Goal: Transaction & Acquisition: Purchase product/service

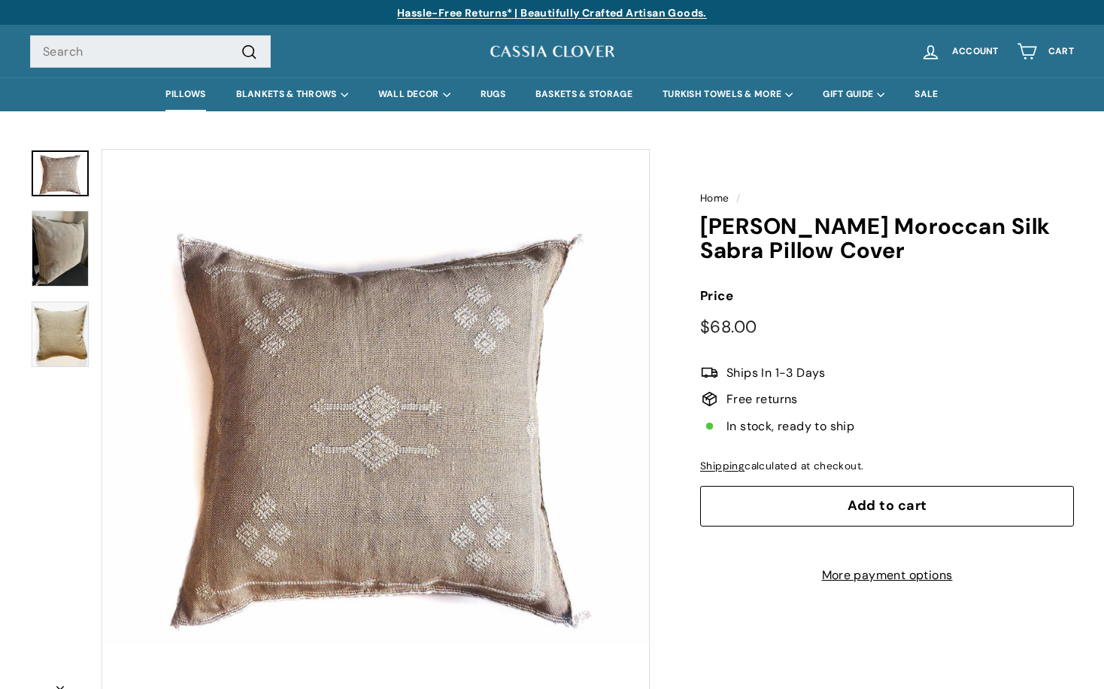
click at [187, 94] on link "PILLOWS" at bounding box center [185, 94] width 70 height 34
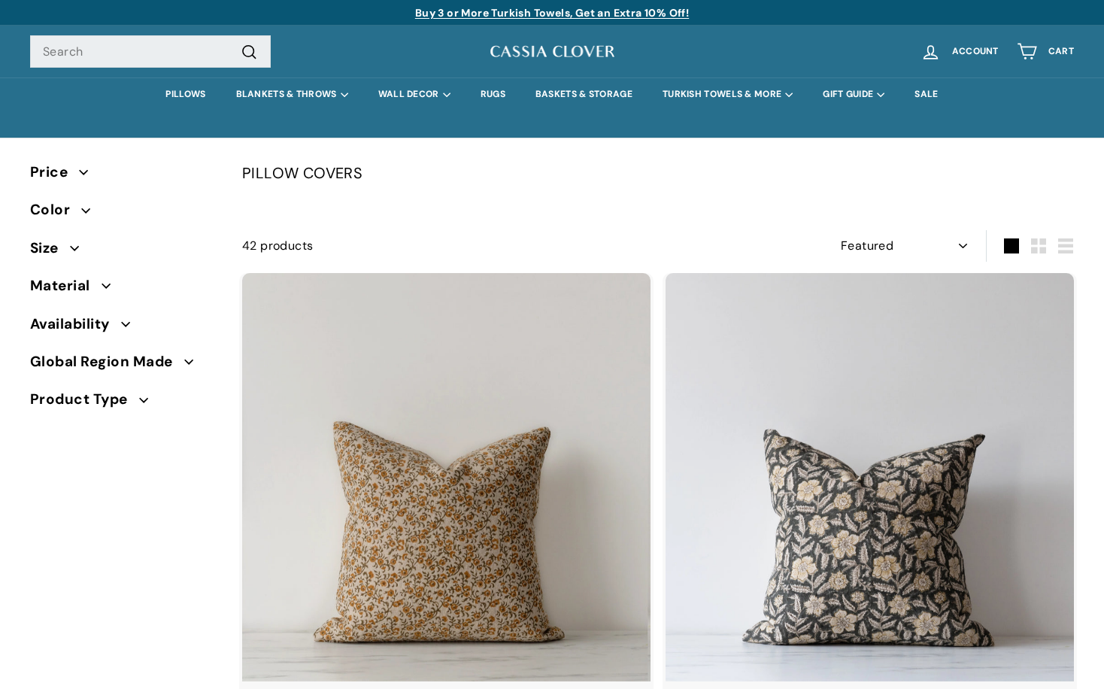
select select "manual"
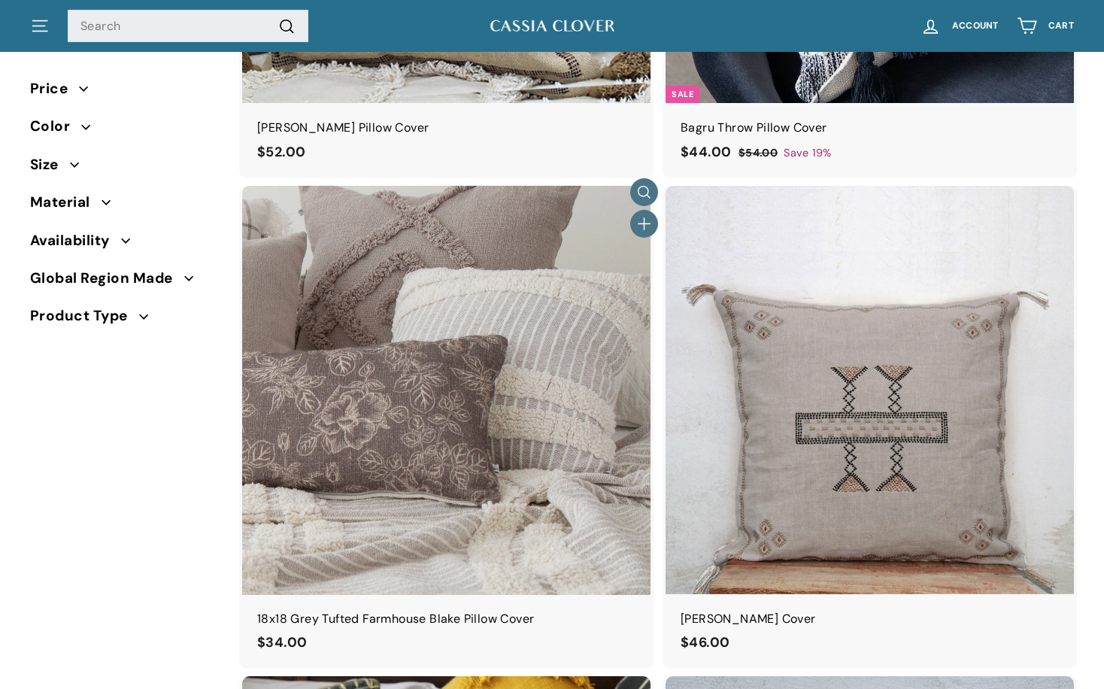
scroll to position [5999, 0]
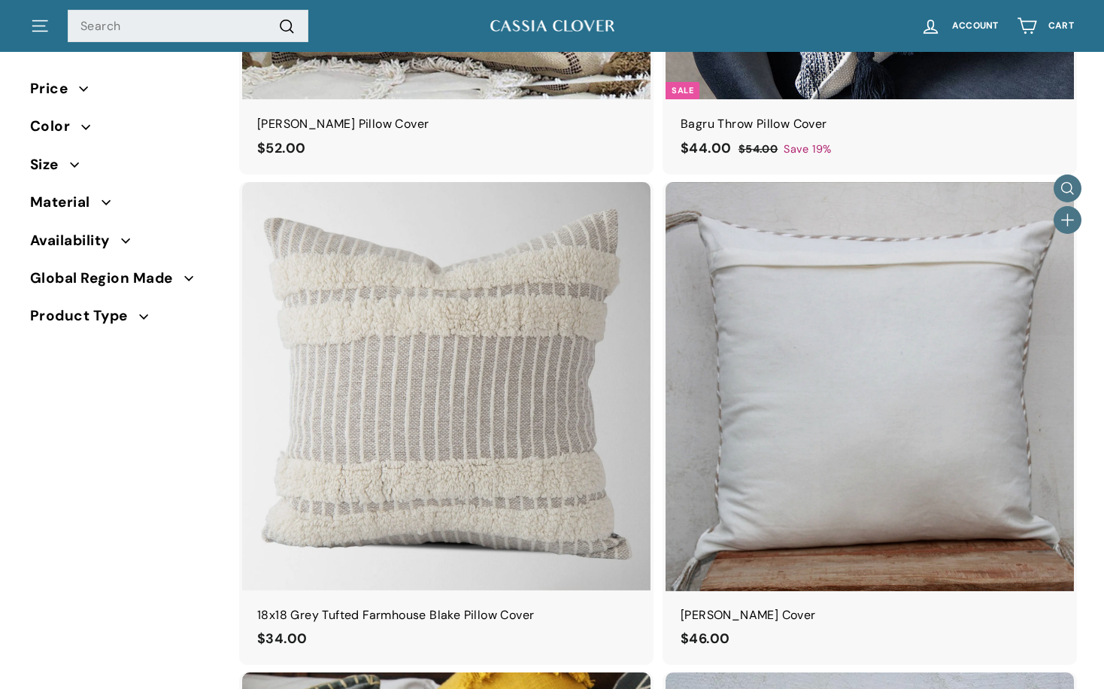
click at [833, 417] on img at bounding box center [870, 386] width 408 height 408
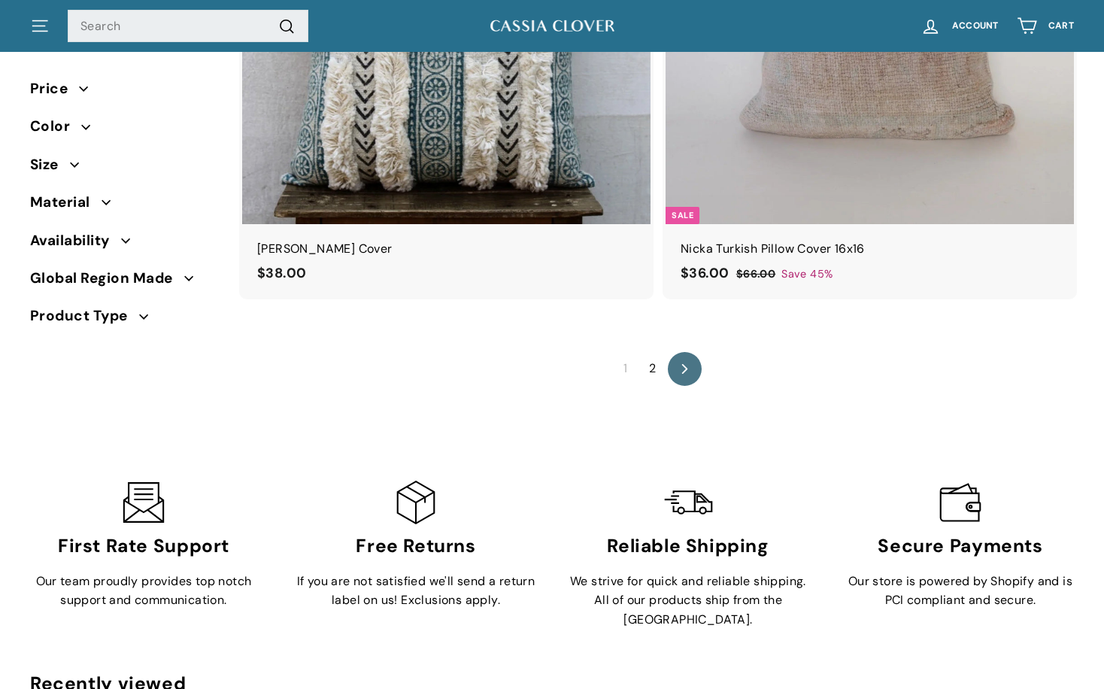
scroll to position [9847, 0]
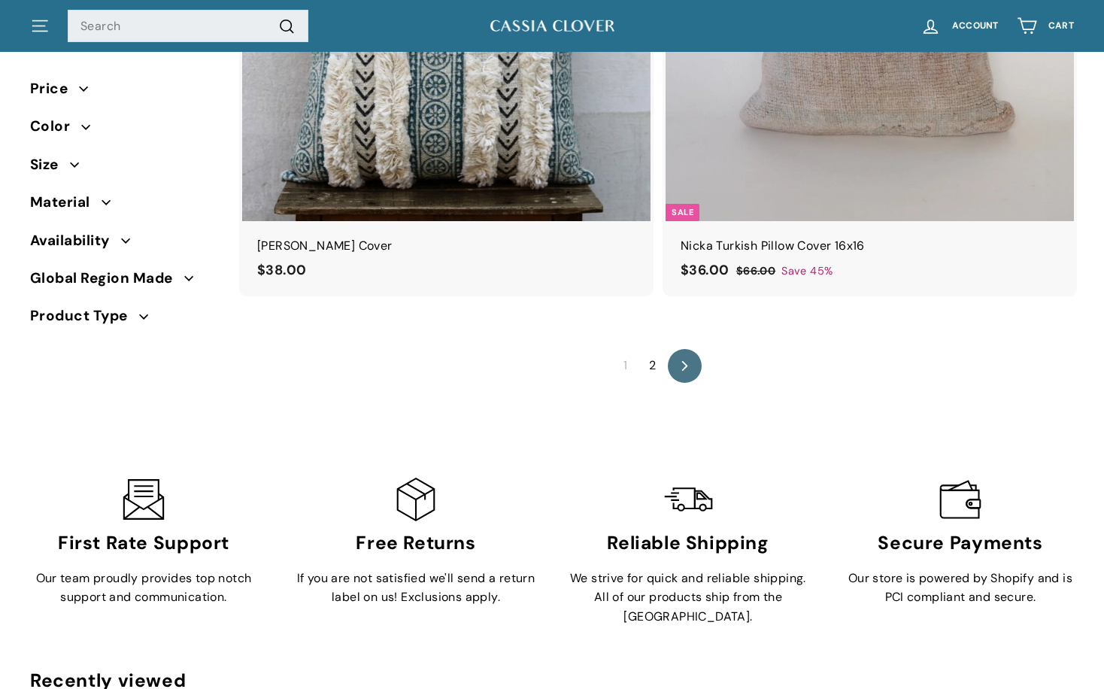
click at [651, 354] on link "2" at bounding box center [652, 366] width 25 height 24
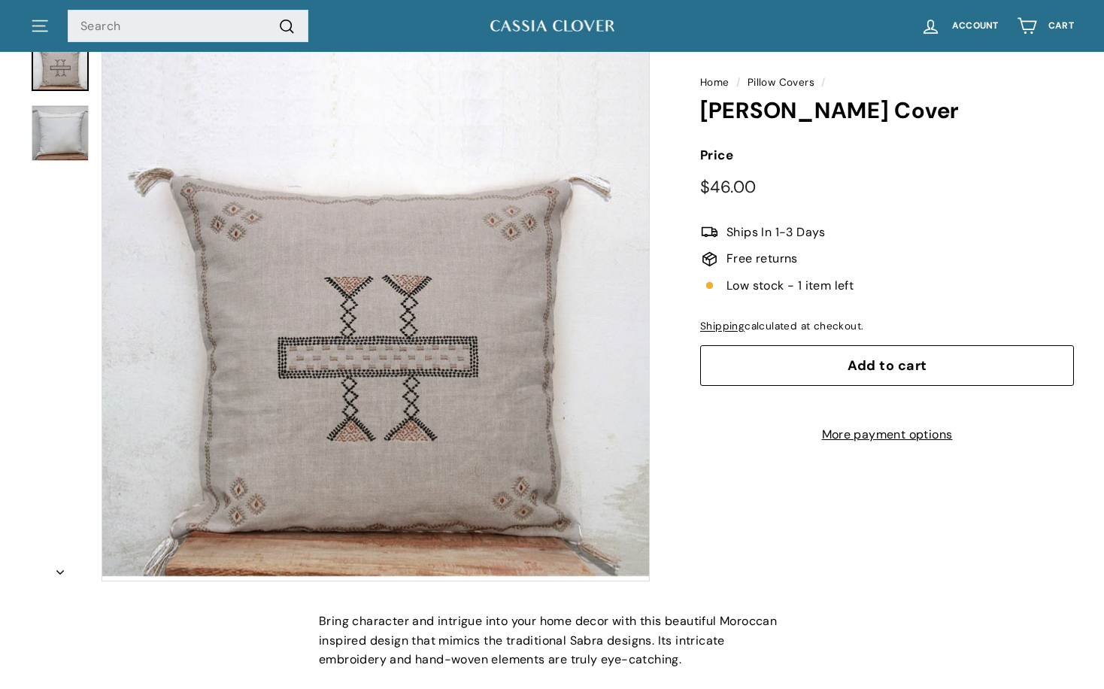
scroll to position [127, 0]
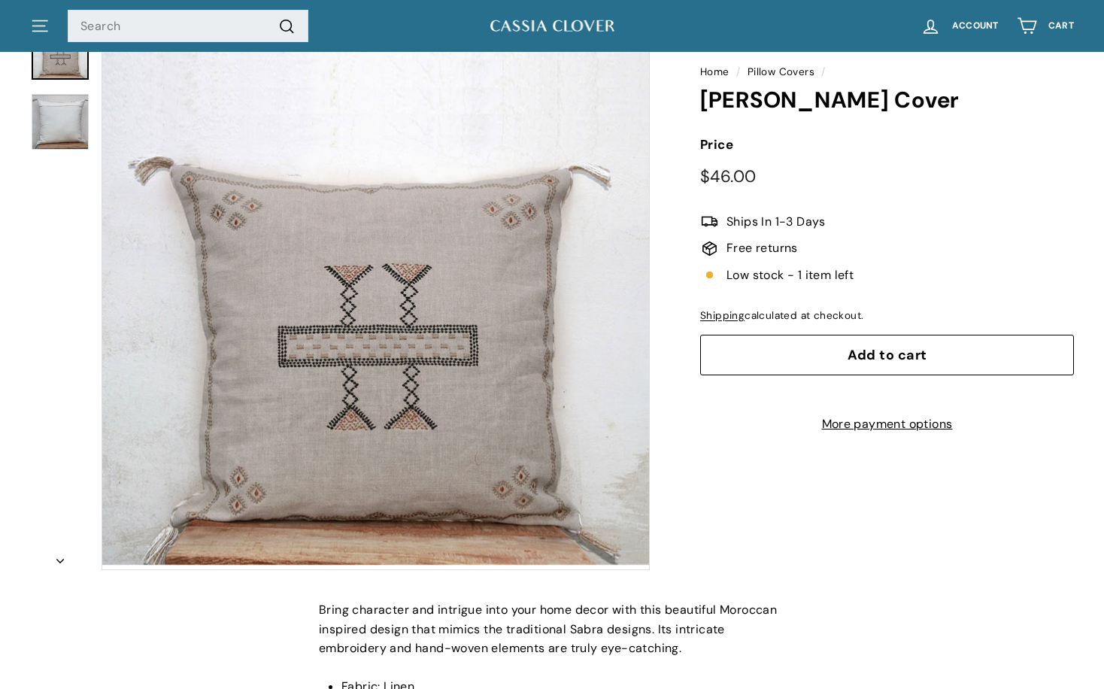
click at [815, 360] on button "Add to cart" at bounding box center [887, 355] width 374 height 41
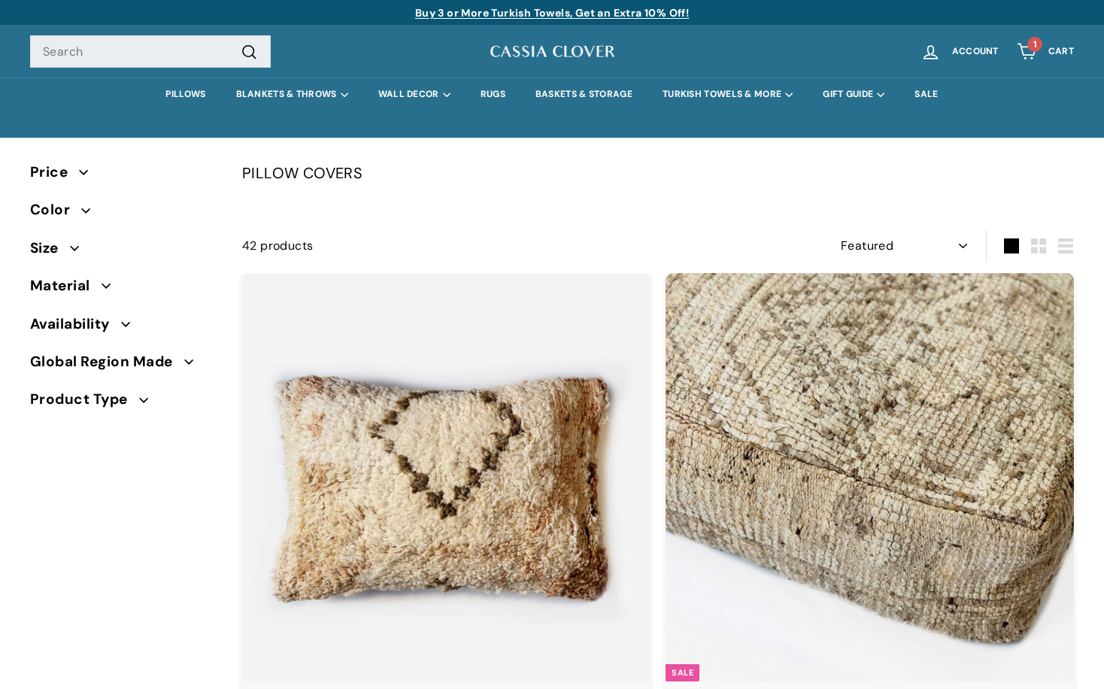
select select "manual"
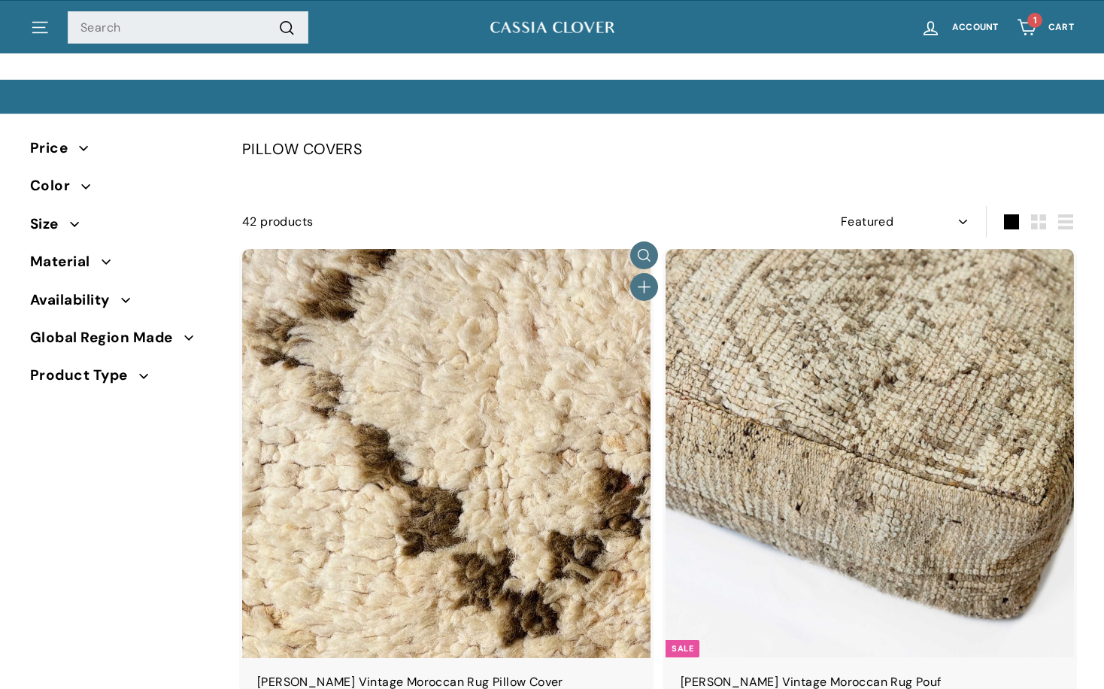
scroll to position [47, 0]
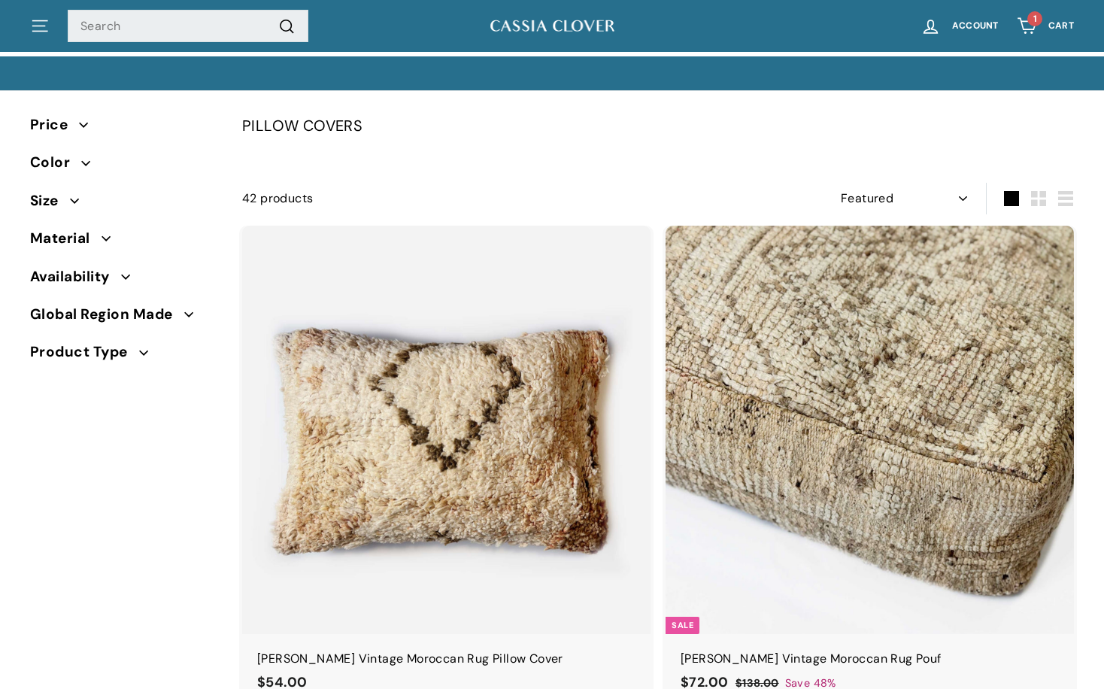
click at [65, 162] on span "Color" at bounding box center [55, 162] width 51 height 23
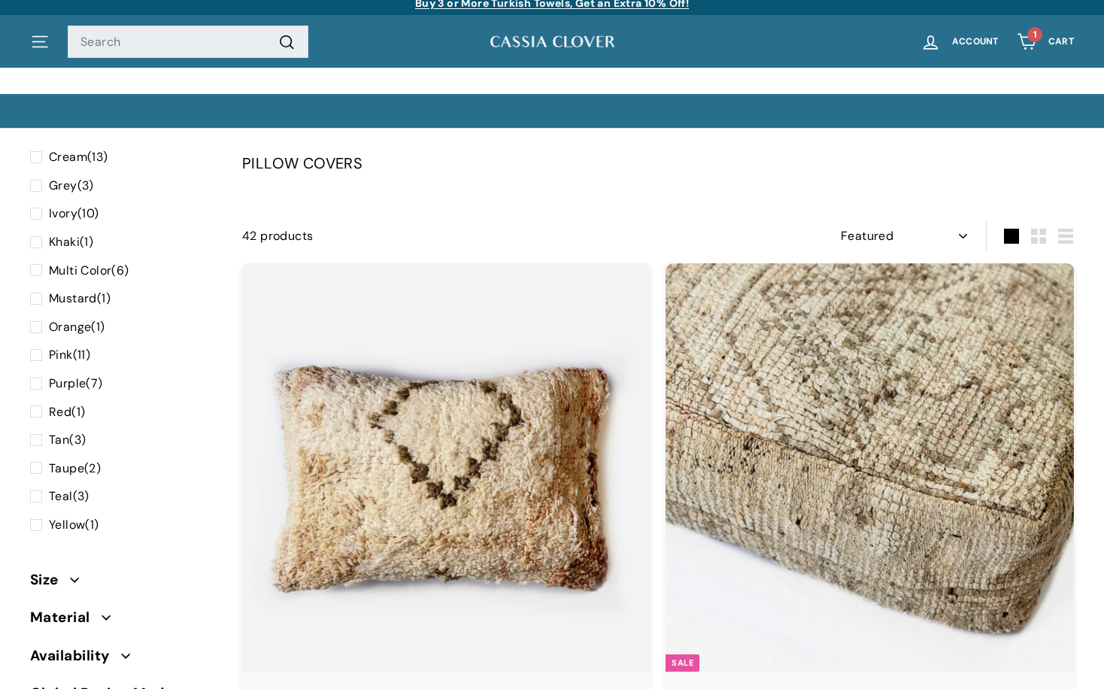
scroll to position [0, 0]
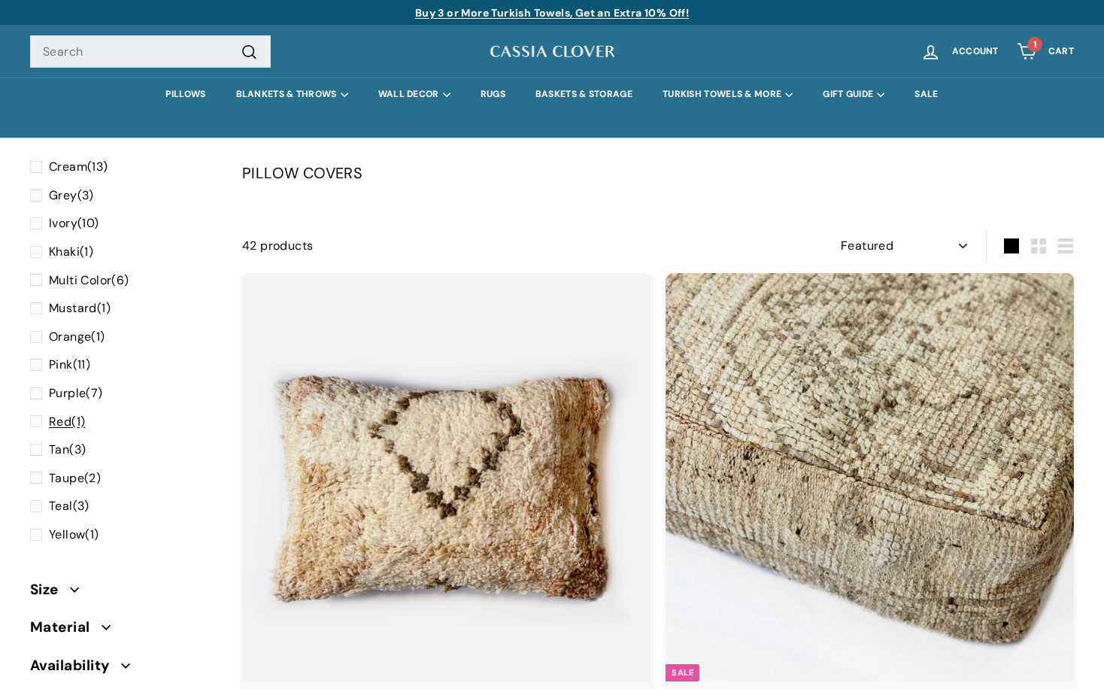
click at [68, 415] on span "Red" at bounding box center [60, 422] width 23 height 16
click at [40, 412] on input "Red (1)" at bounding box center [35, 412] width 10 height 0
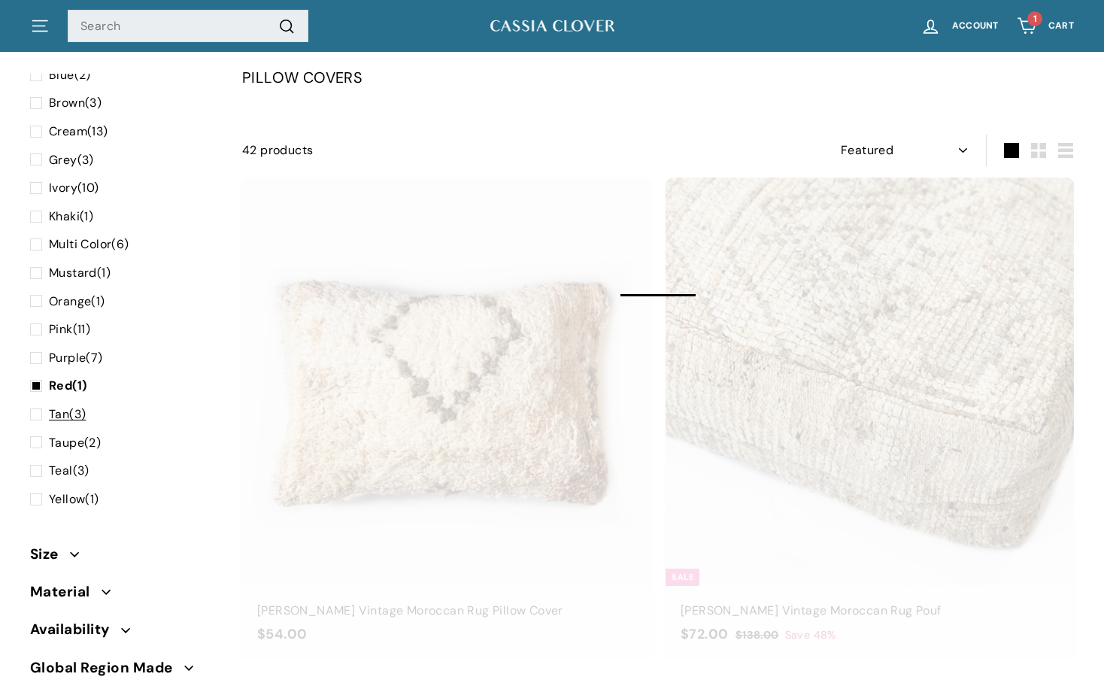
scroll to position [98, 0]
select select "manual"
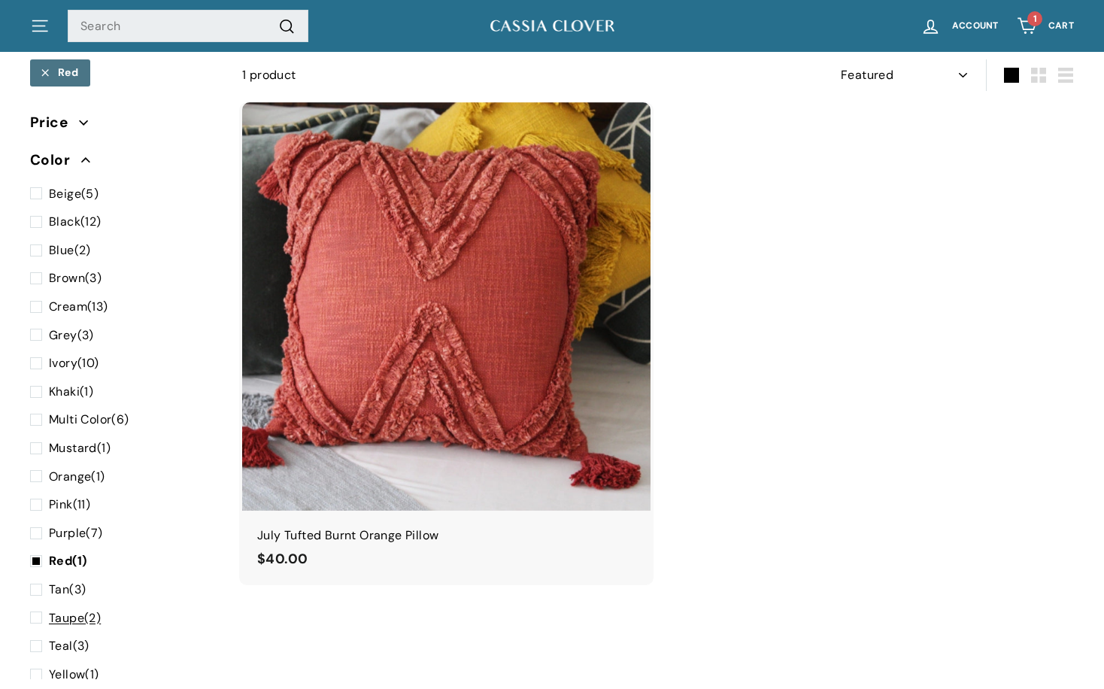
click at [63, 610] on span "Taupe" at bounding box center [66, 618] width 35 height 16
click at [40, 609] on input "Taupe (2)" at bounding box center [35, 609] width 10 height 0
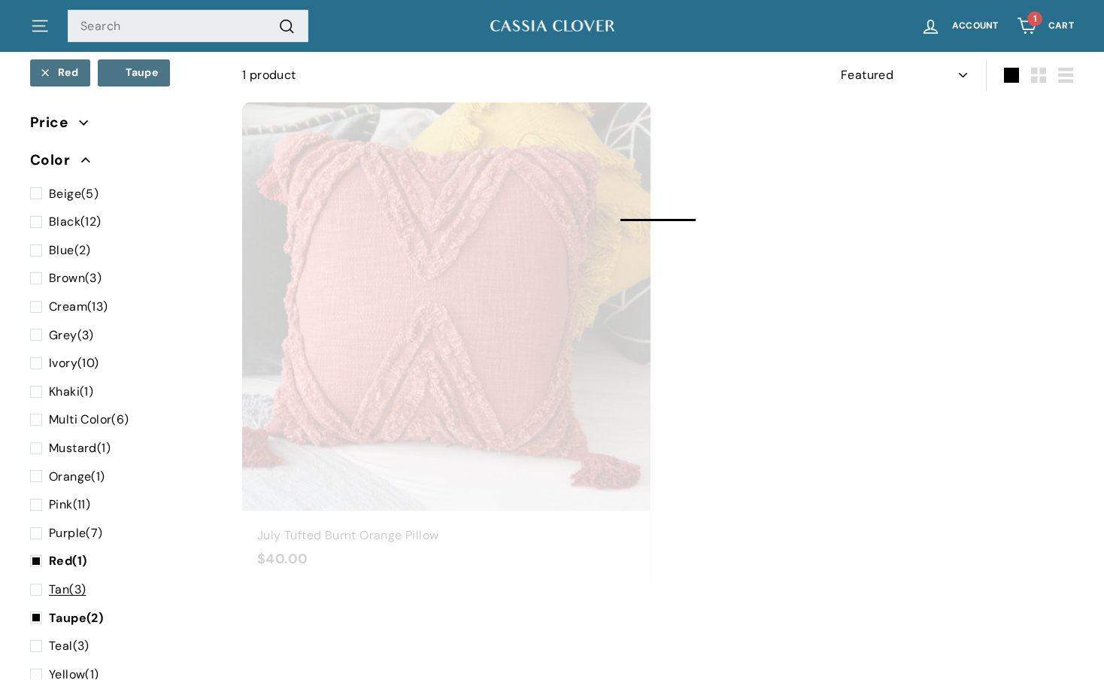
select select "manual"
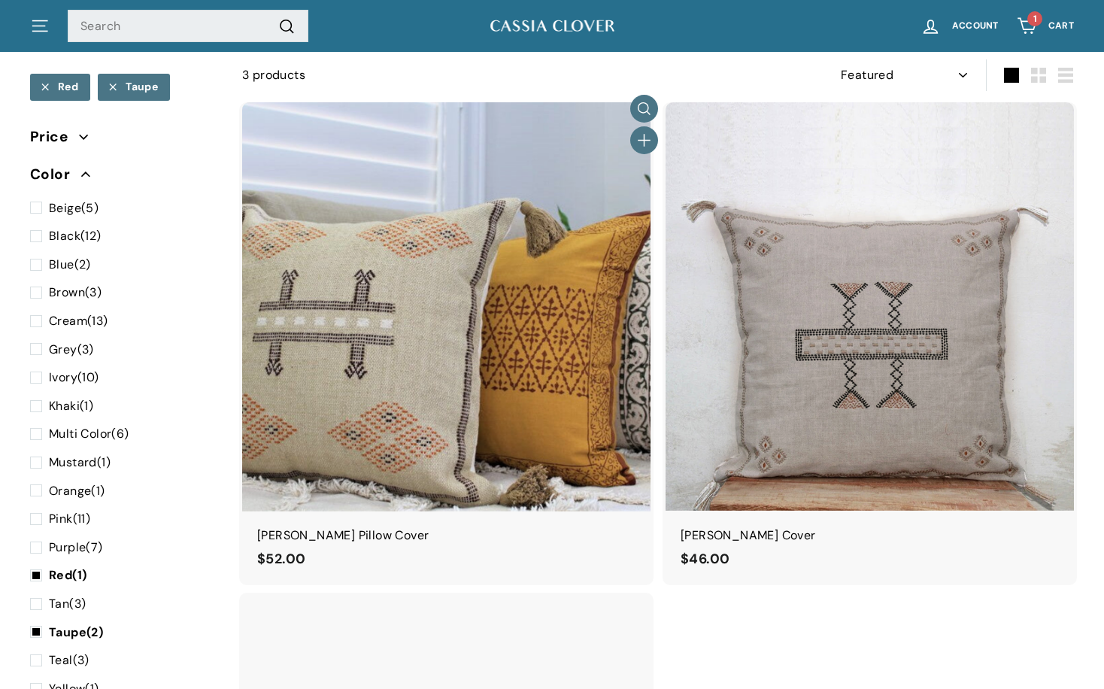
click at [541, 364] on img at bounding box center [446, 306] width 408 height 408
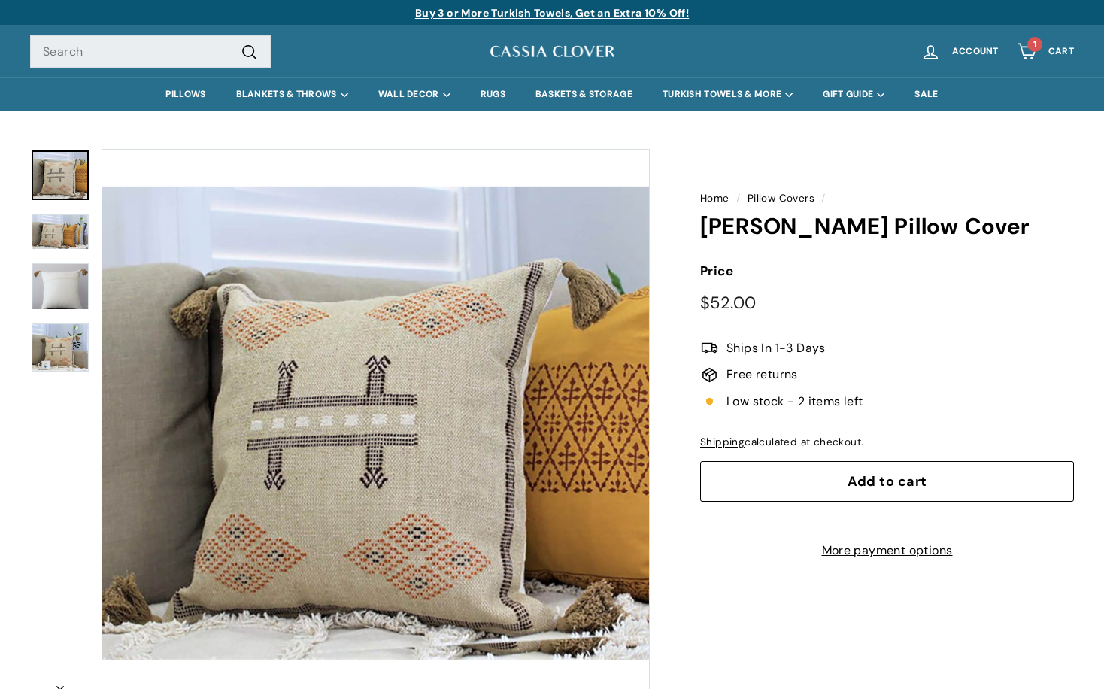
click at [77, 172] on link at bounding box center [60, 175] width 57 height 50
click at [60, 349] on img at bounding box center [60, 347] width 57 height 48
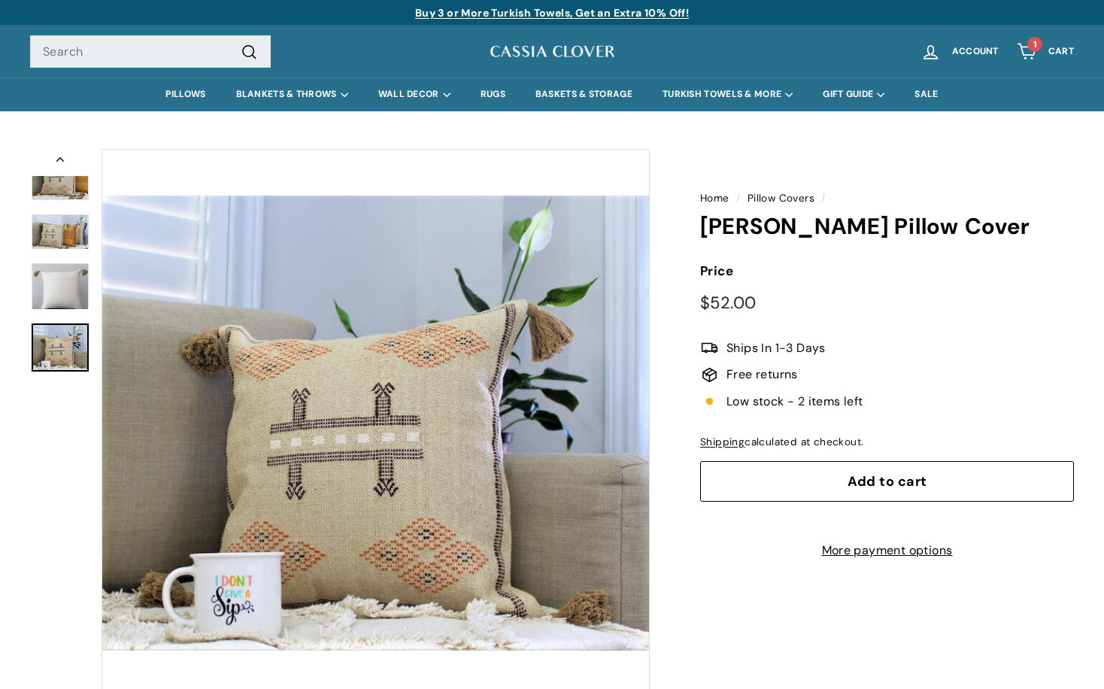
click at [400, 497] on button "Zoom" at bounding box center [375, 423] width 547 height 547
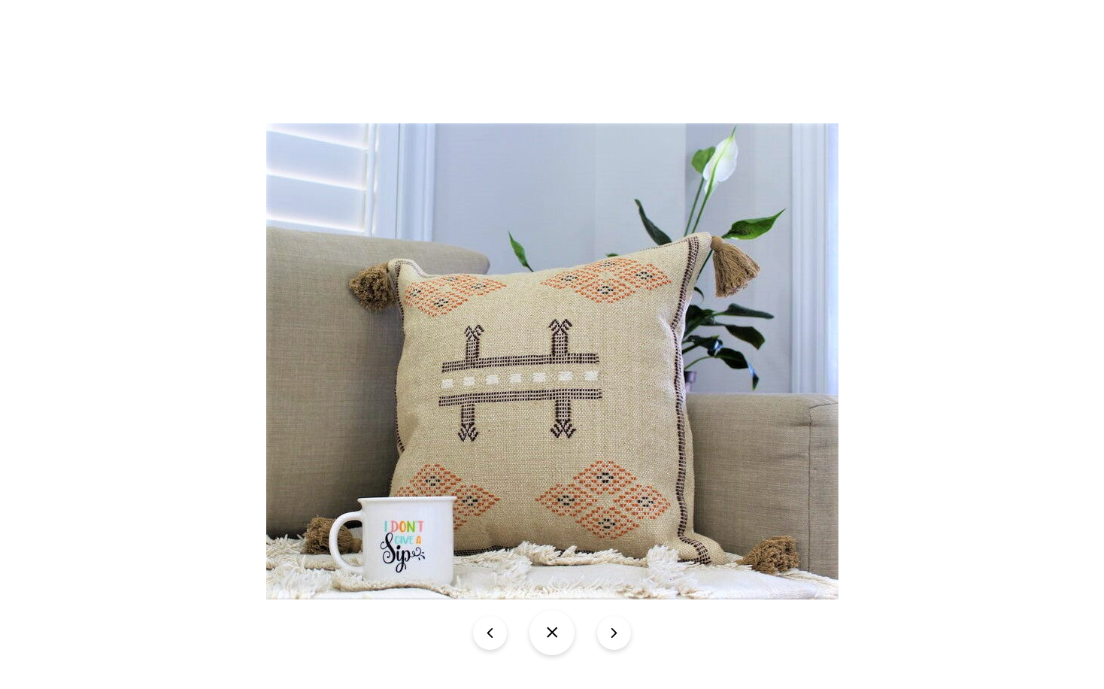
click at [194, 520] on div at bounding box center [552, 344] width 1104 height 689
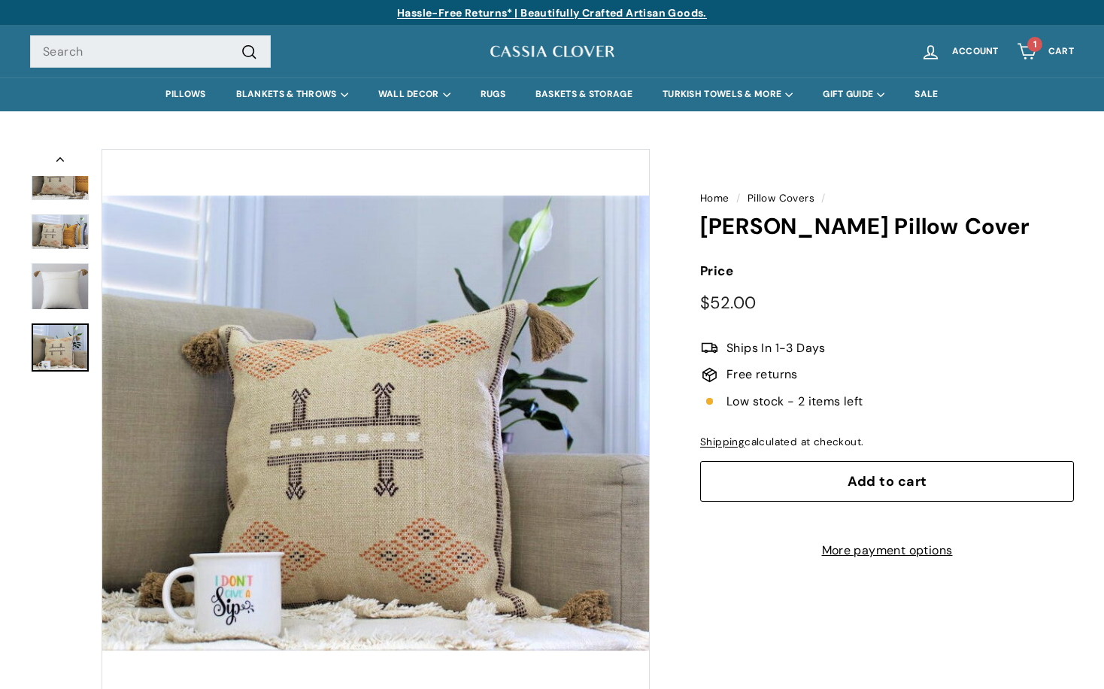
click at [845, 480] on button "Add to cart" at bounding box center [887, 481] width 374 height 41
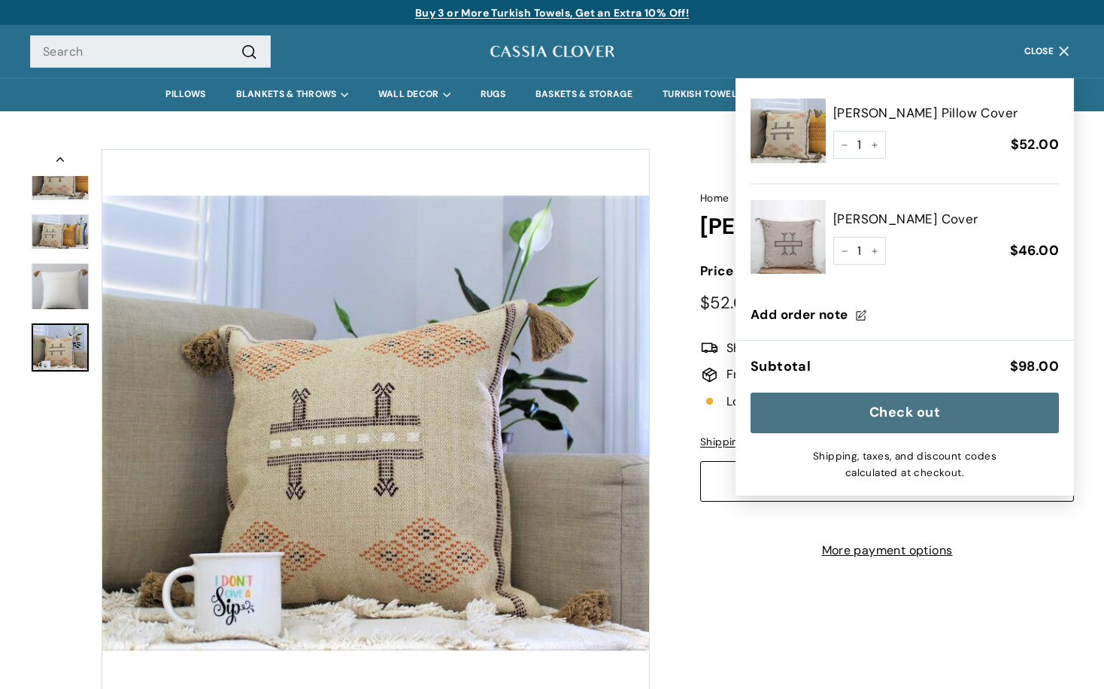
click at [793, 235] on img at bounding box center [788, 236] width 75 height 75
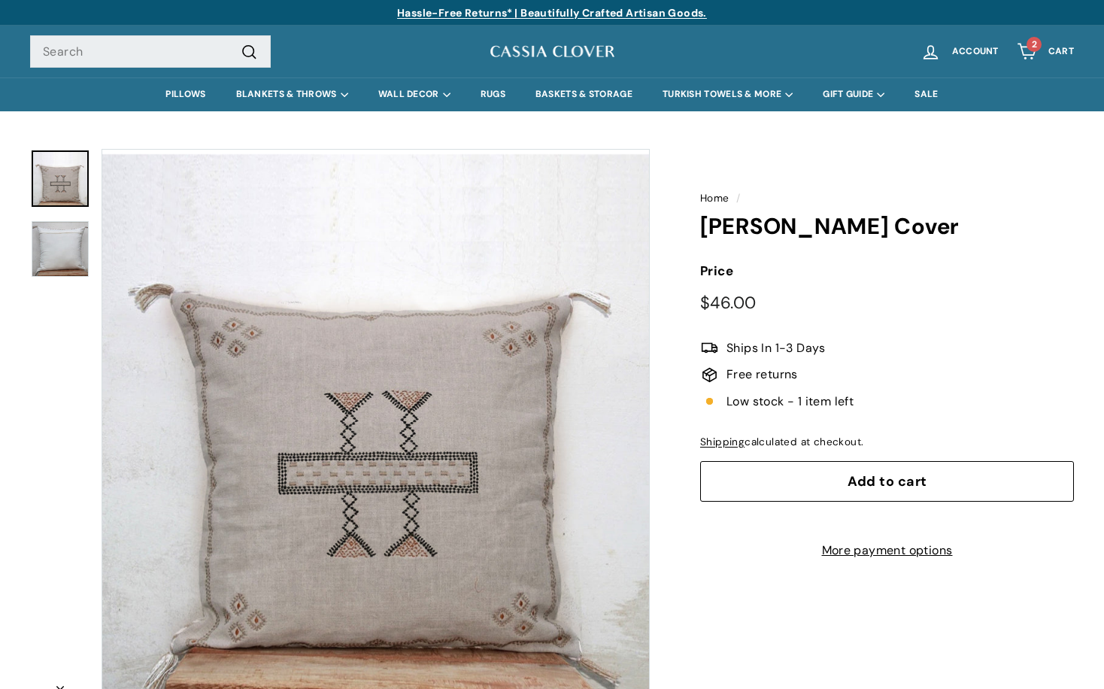
click at [1035, 46] on span "2" at bounding box center [1034, 44] width 5 height 12
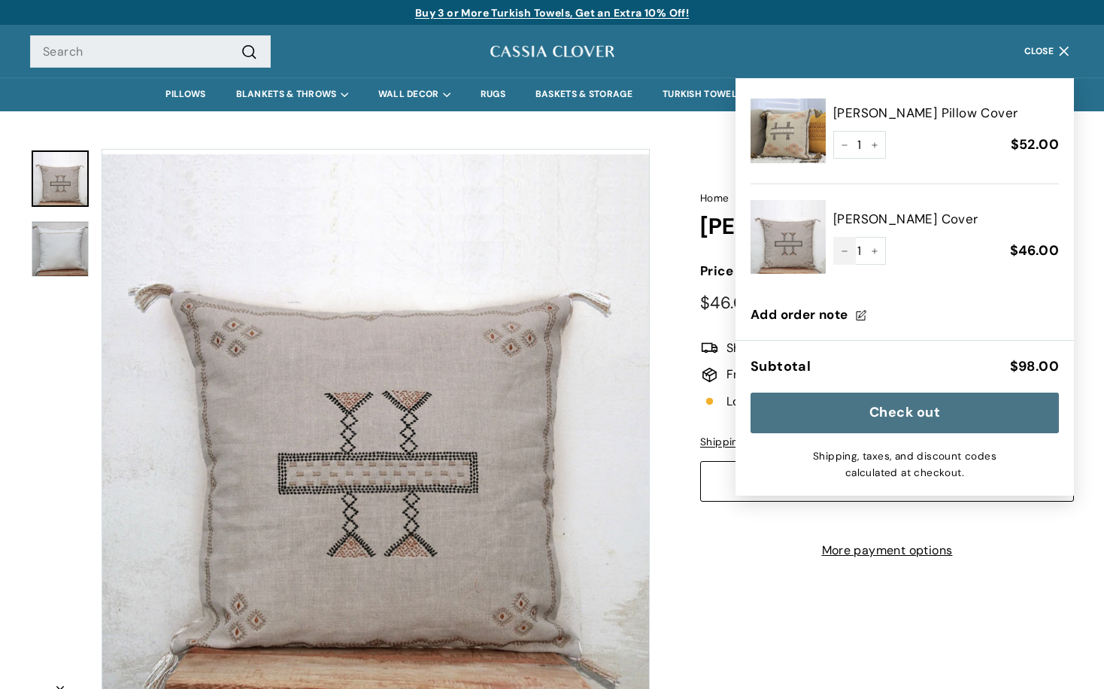
click at [845, 251] on icon "Reduce item quantity by one" at bounding box center [845, 251] width 8 height 8
type input "0"
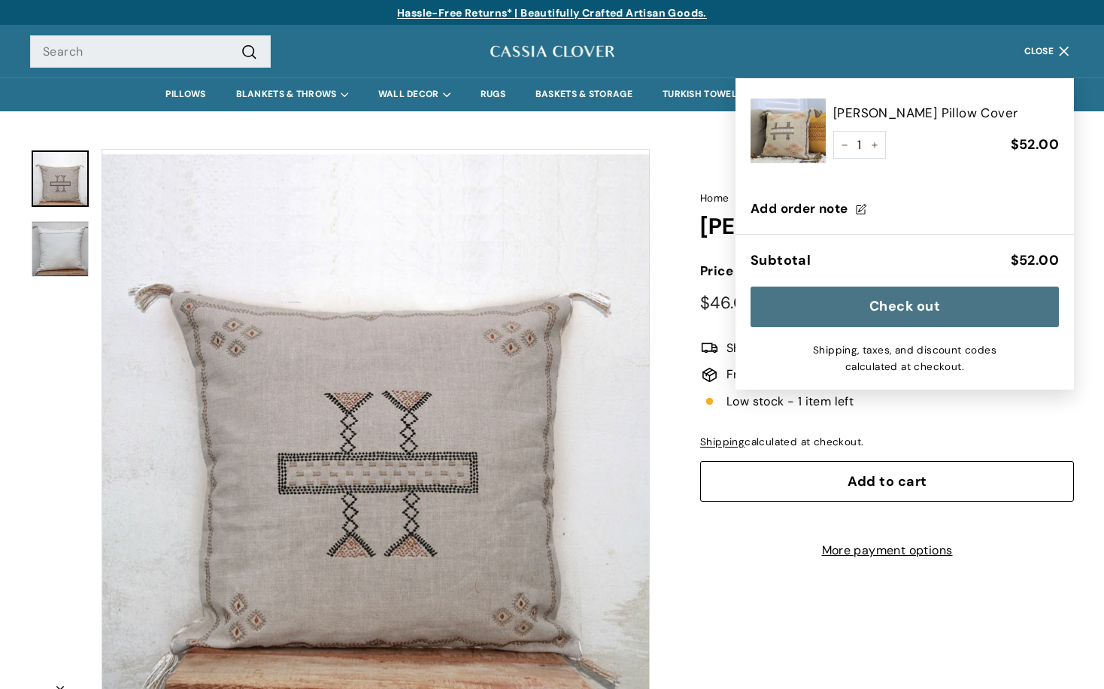
click at [775, 129] on img at bounding box center [788, 130] width 75 height 75
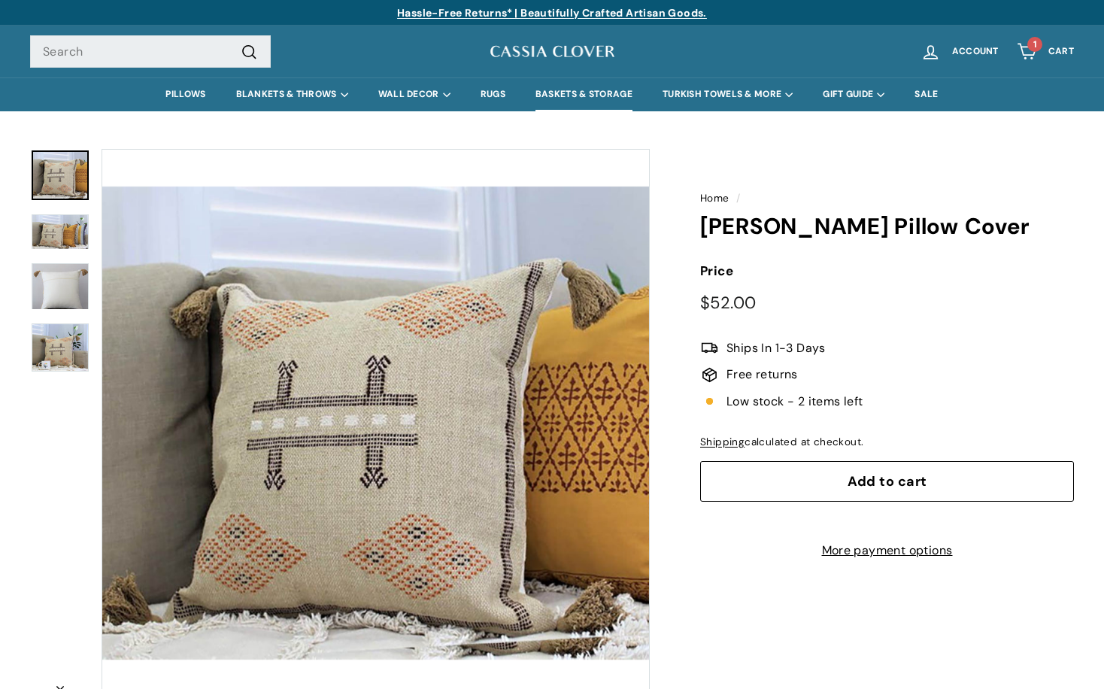
click at [571, 95] on link "BASKETS & STORAGE" at bounding box center [583, 94] width 127 height 34
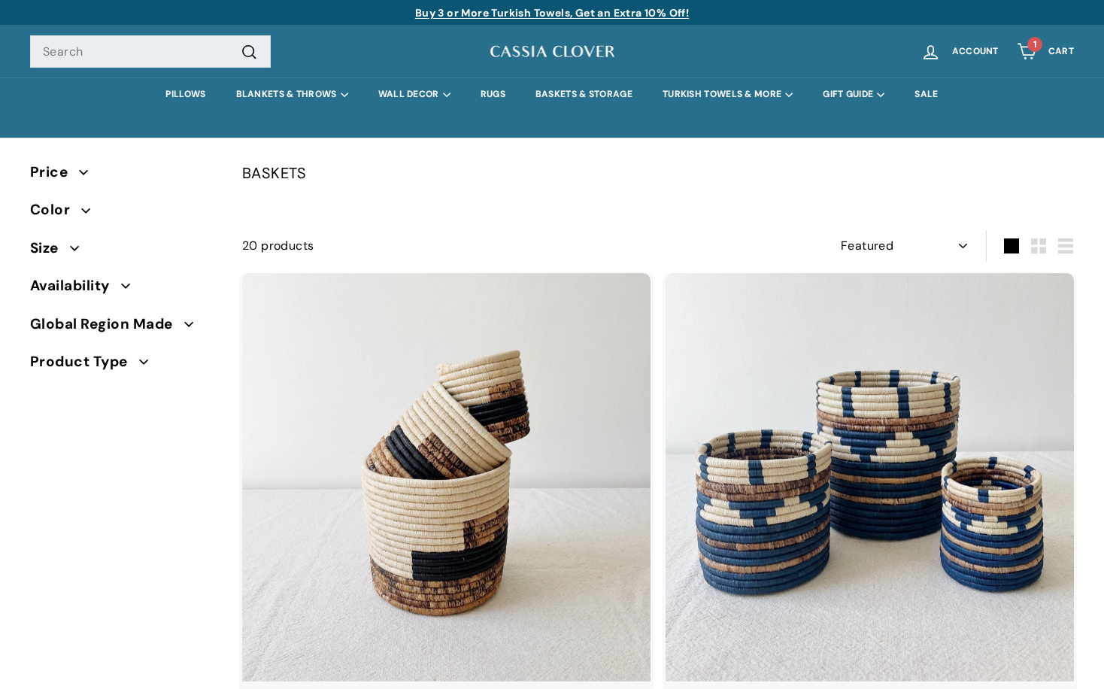
select select "manual"
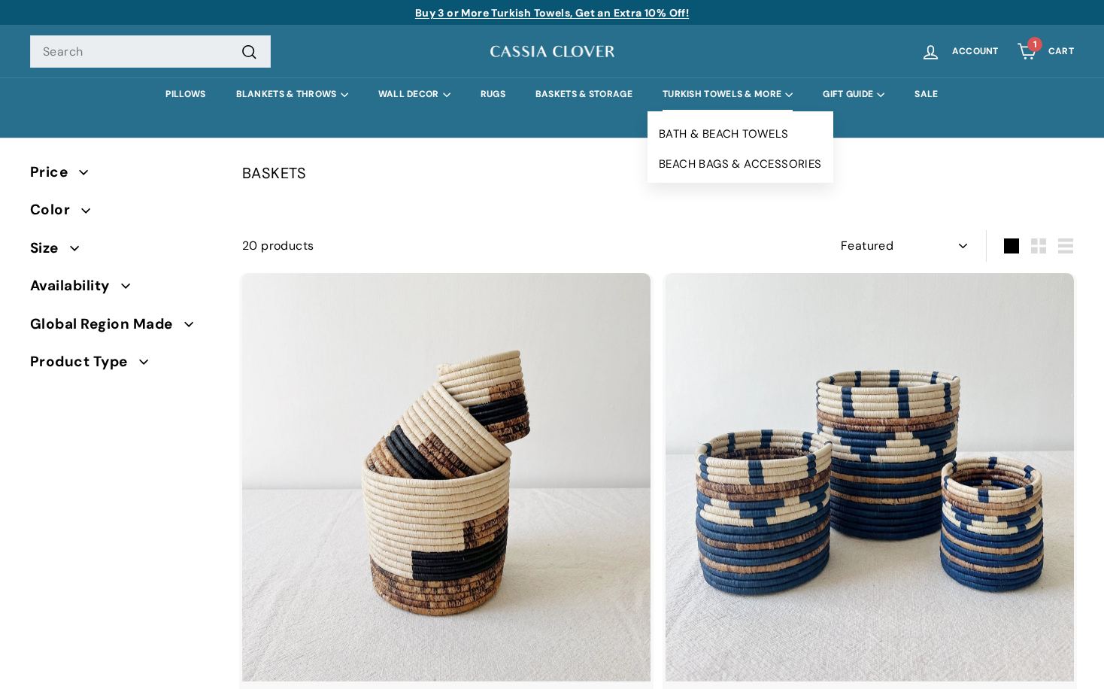
click at [721, 94] on summary "TURKISH TOWELS & MORE" at bounding box center [728, 94] width 160 height 34
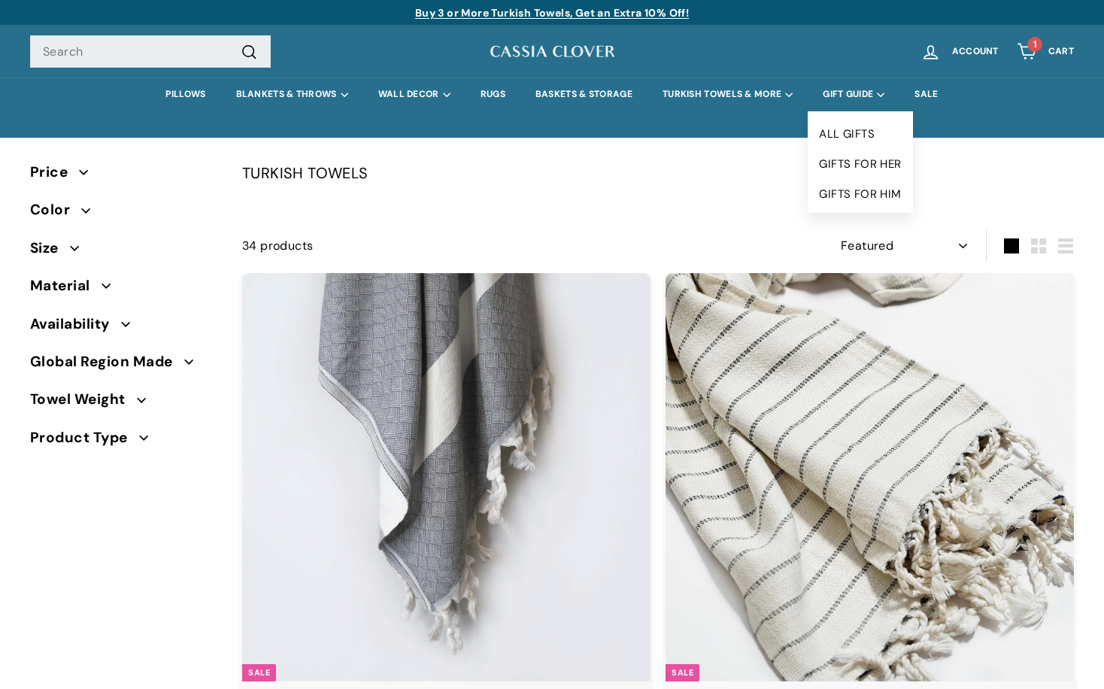
select select "manual"
click at [856, 93] on summary "GIFT GUIDE" at bounding box center [854, 94] width 92 height 34
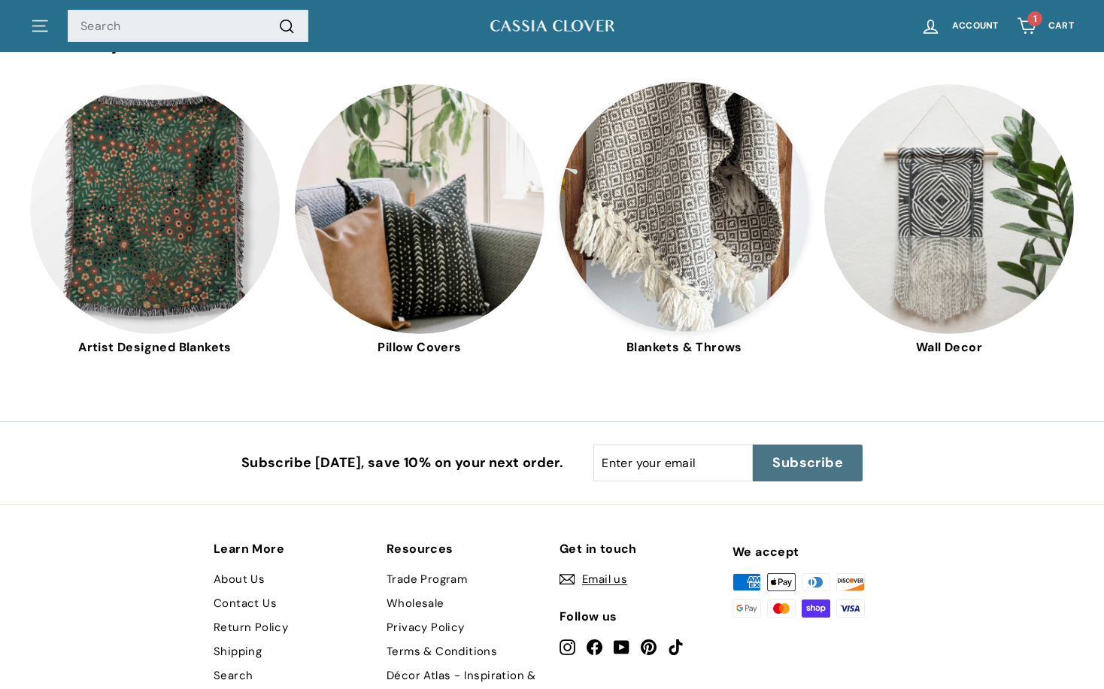
scroll to position [4432, 0]
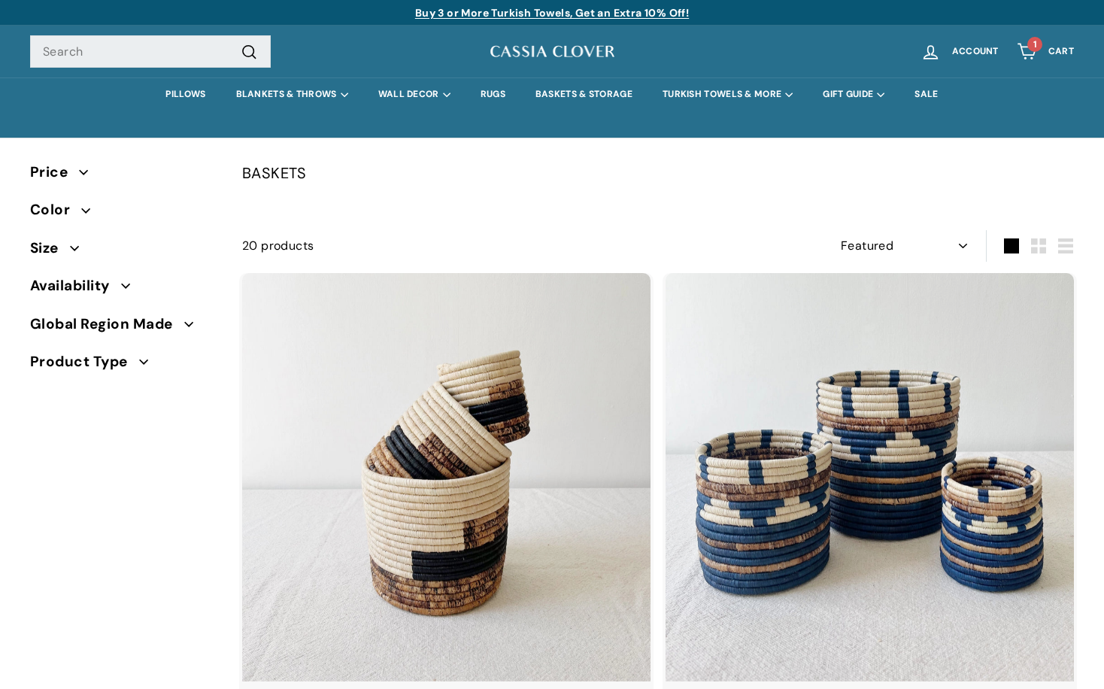
select select "manual"
